Goal: Contribute content

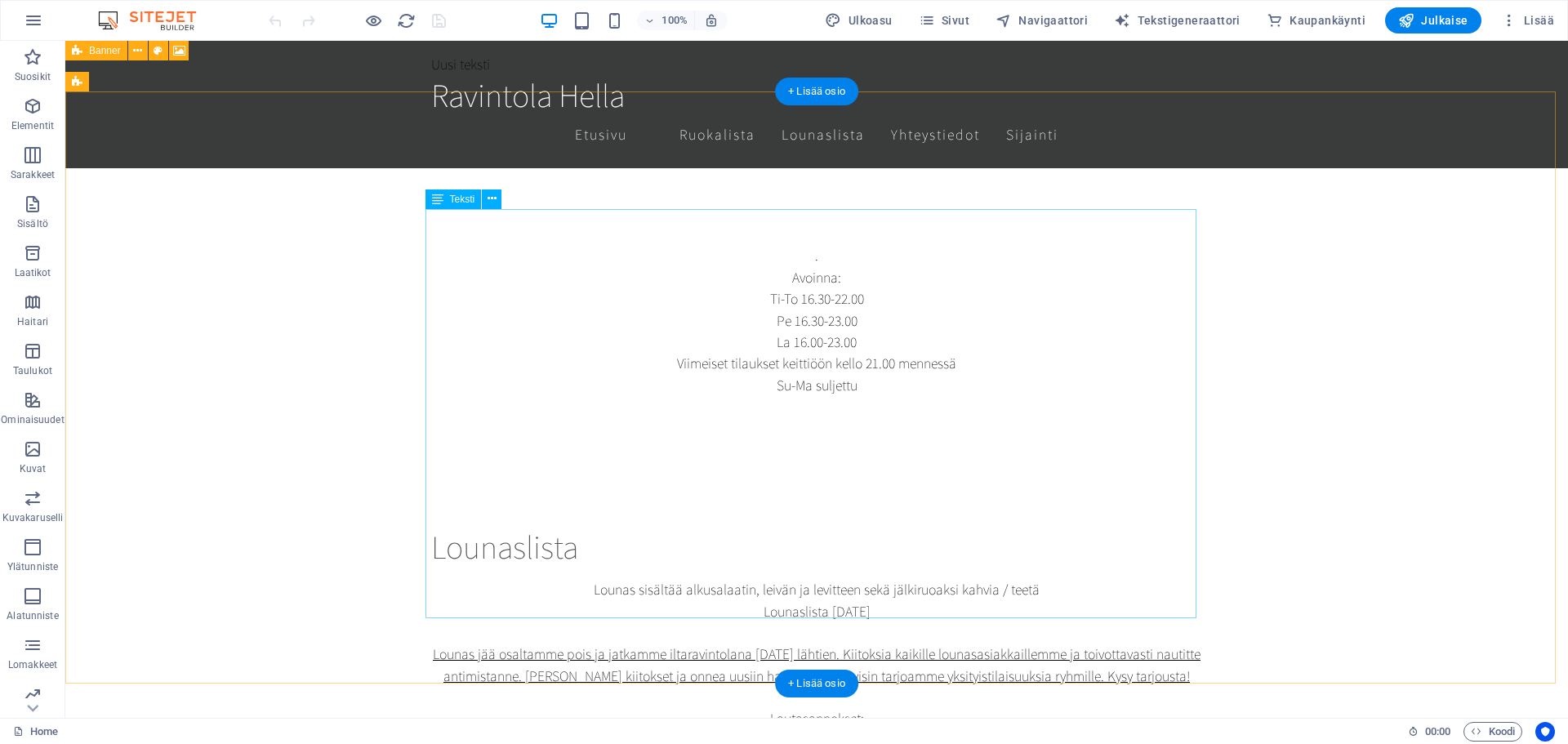
scroll to position [653, 0]
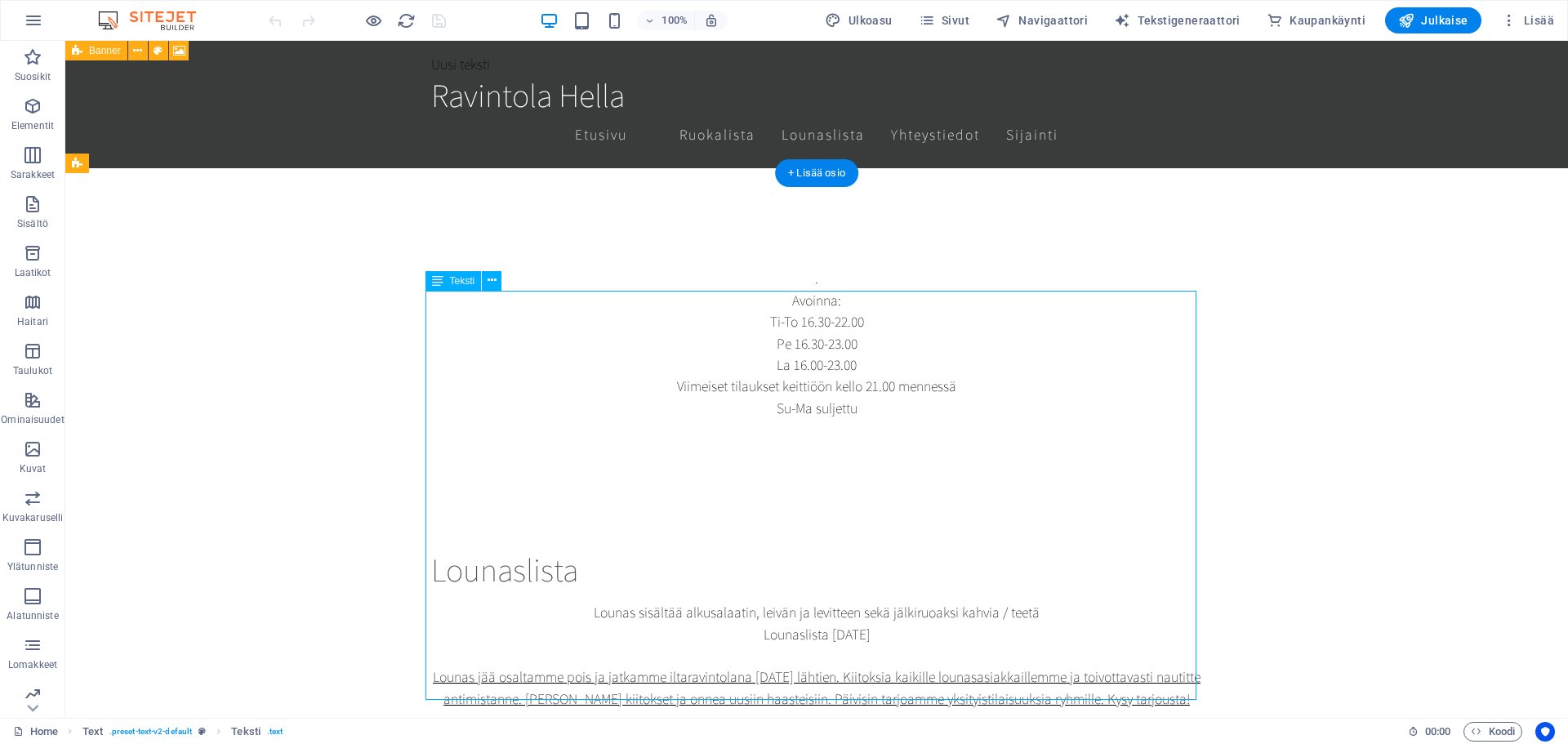
drag, startPoint x: 804, startPoint y: 465, endPoint x: 517, endPoint y: 463, distance: 287.0
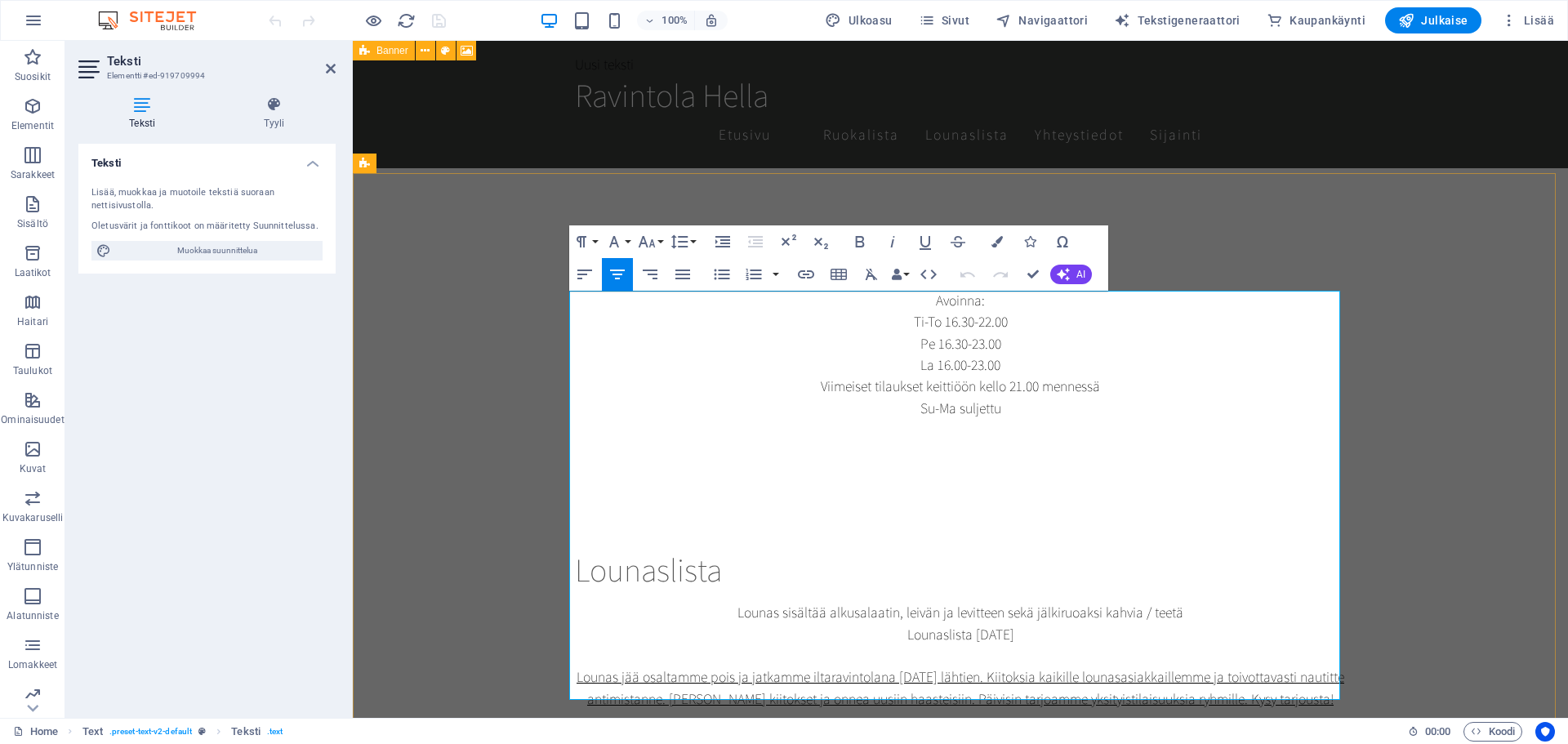
click at [1026, 624] on p "Lounaslista [DATE]" at bounding box center [960, 634] width 771 height 21
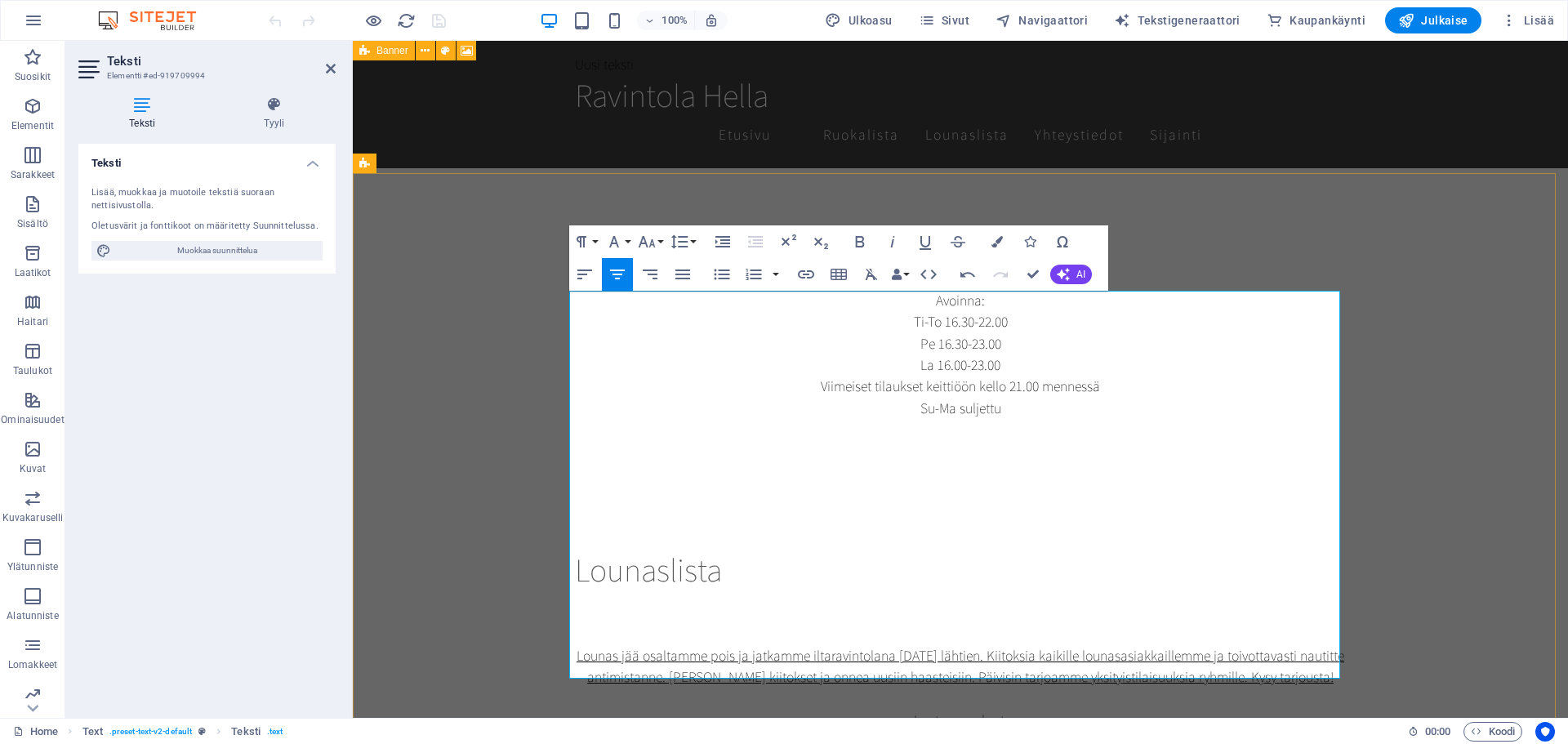
click at [915, 710] on p "Lautasannokset:" at bounding box center [960, 720] width 771 height 21
drag, startPoint x: 899, startPoint y: 403, endPoint x: 1127, endPoint y: 661, distance: 344.3
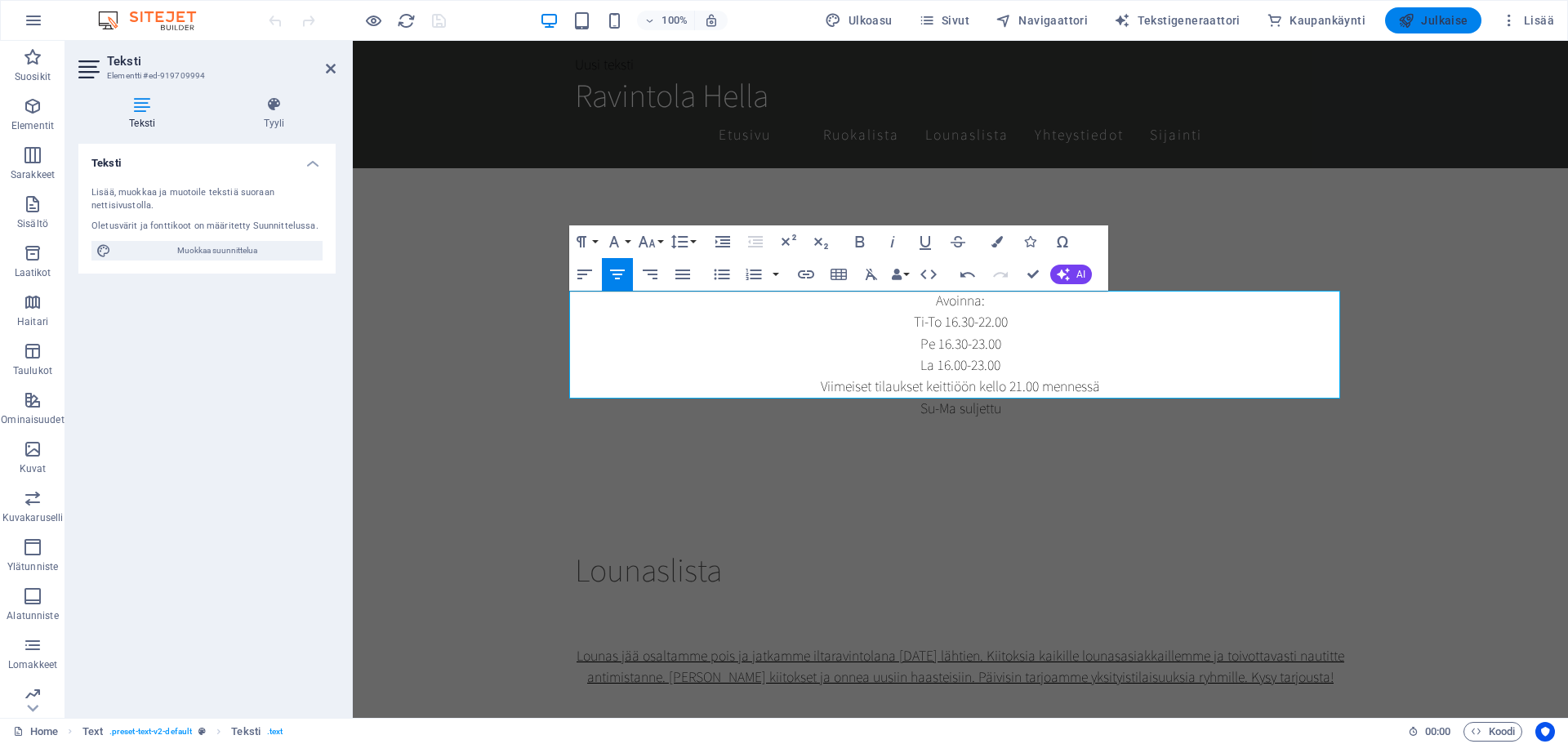
click at [1459, 24] on span "Julkaise" at bounding box center [1434, 20] width 70 height 17
